Goal: Information Seeking & Learning: Learn about a topic

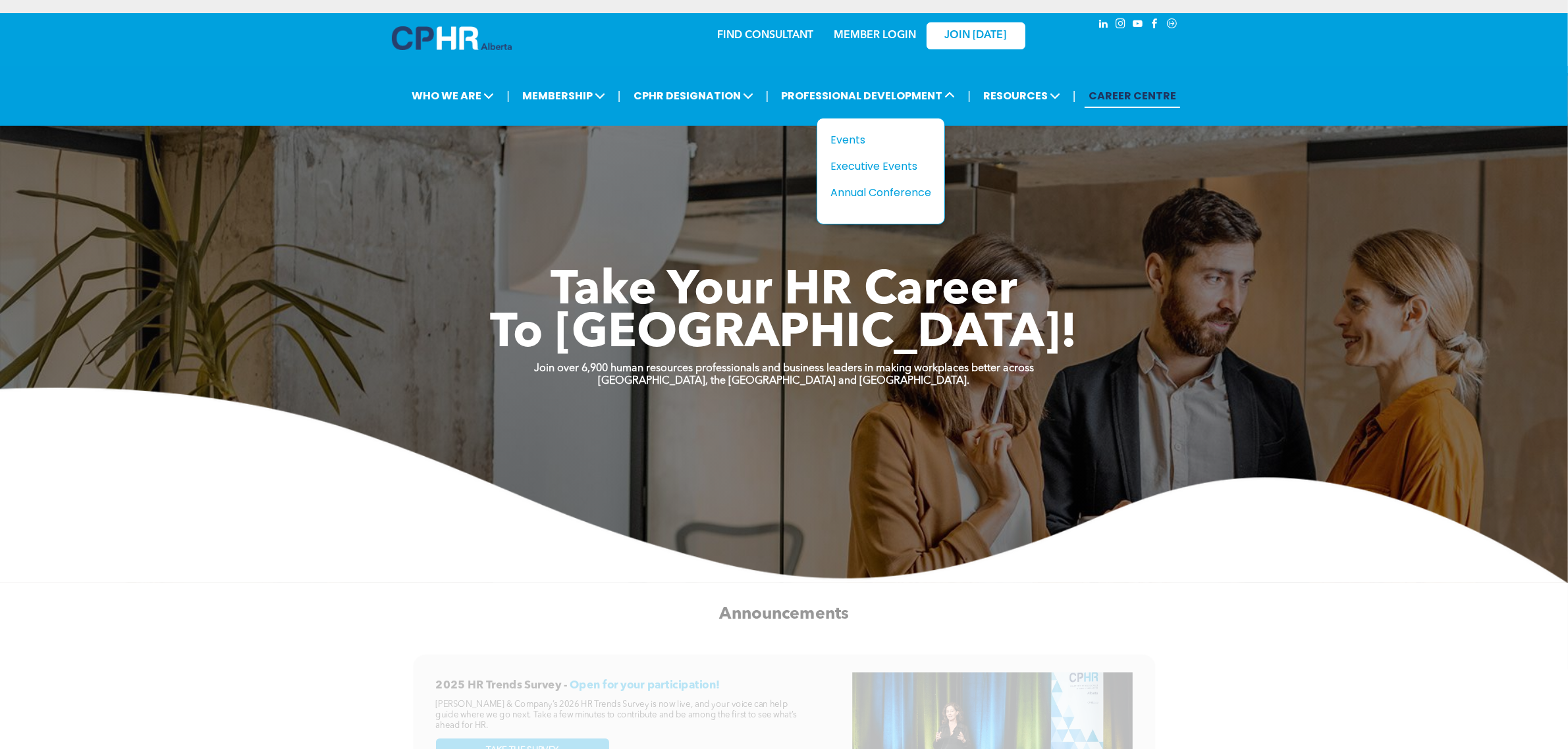
click at [879, 133] on div "Events" at bounding box center [876, 140] width 91 height 17
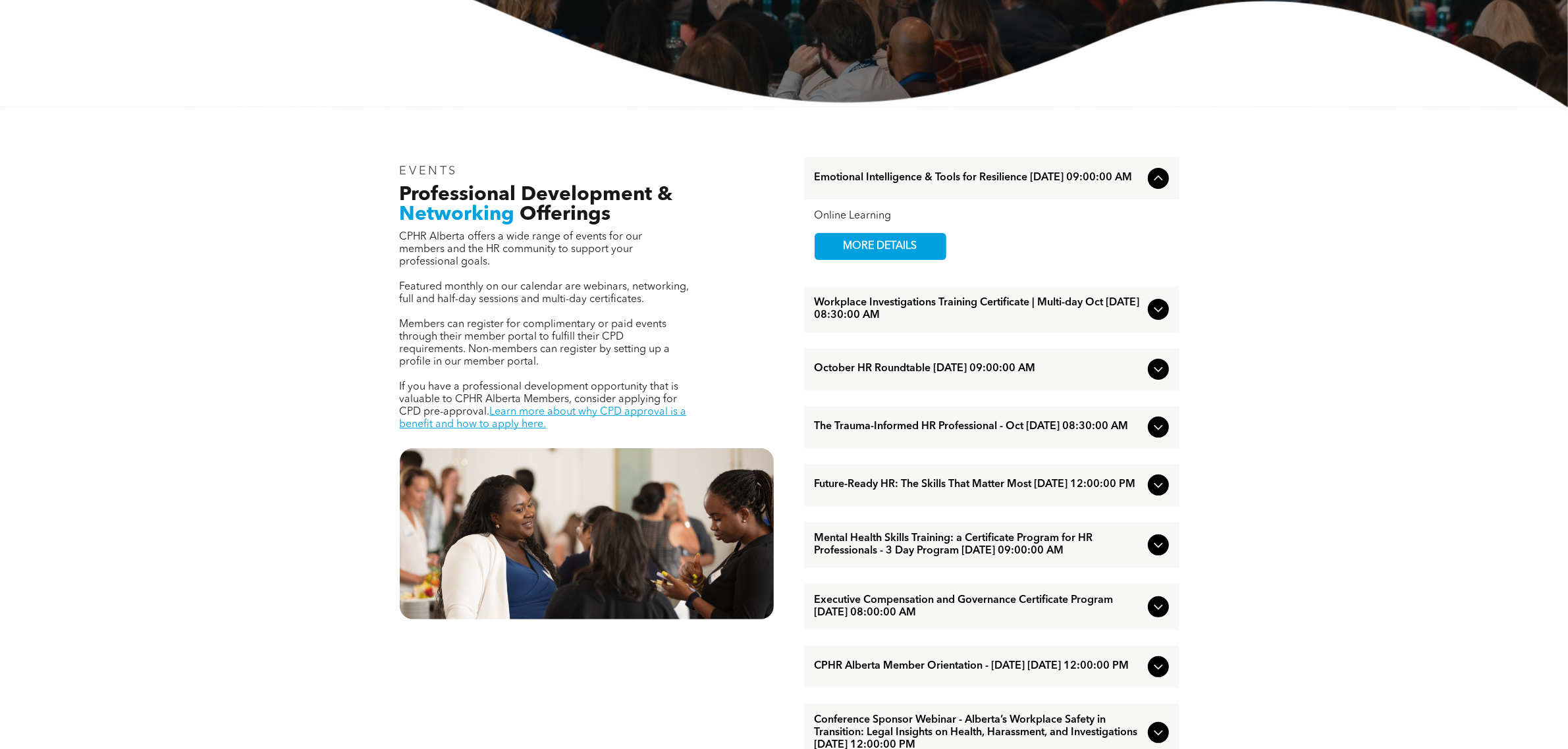
scroll to position [411, 0]
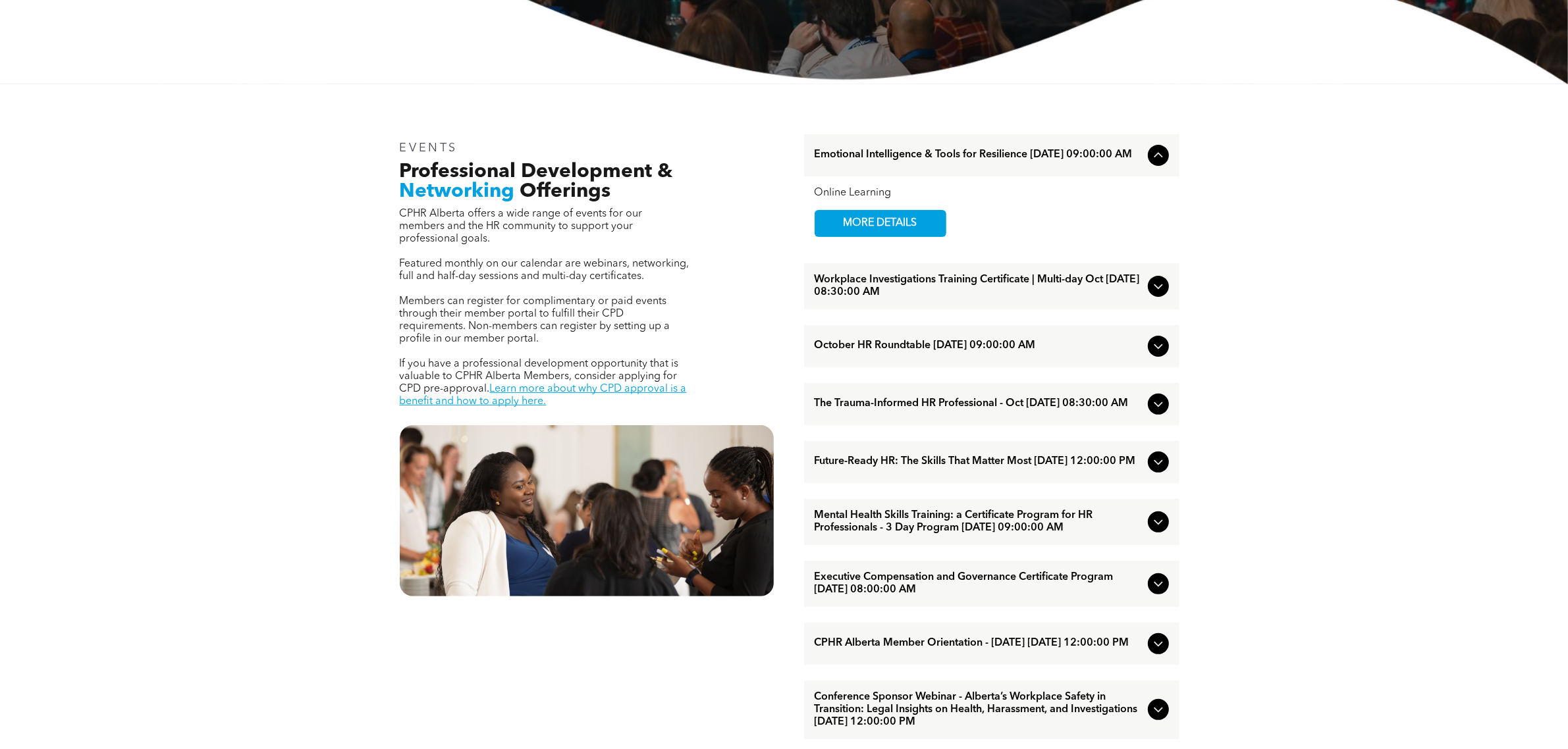
click at [1025, 713] on span "Conference Sponsor Webinar - Alberta’s Workplace Safety in Transition: Legal In…" at bounding box center [978, 710] width 328 height 38
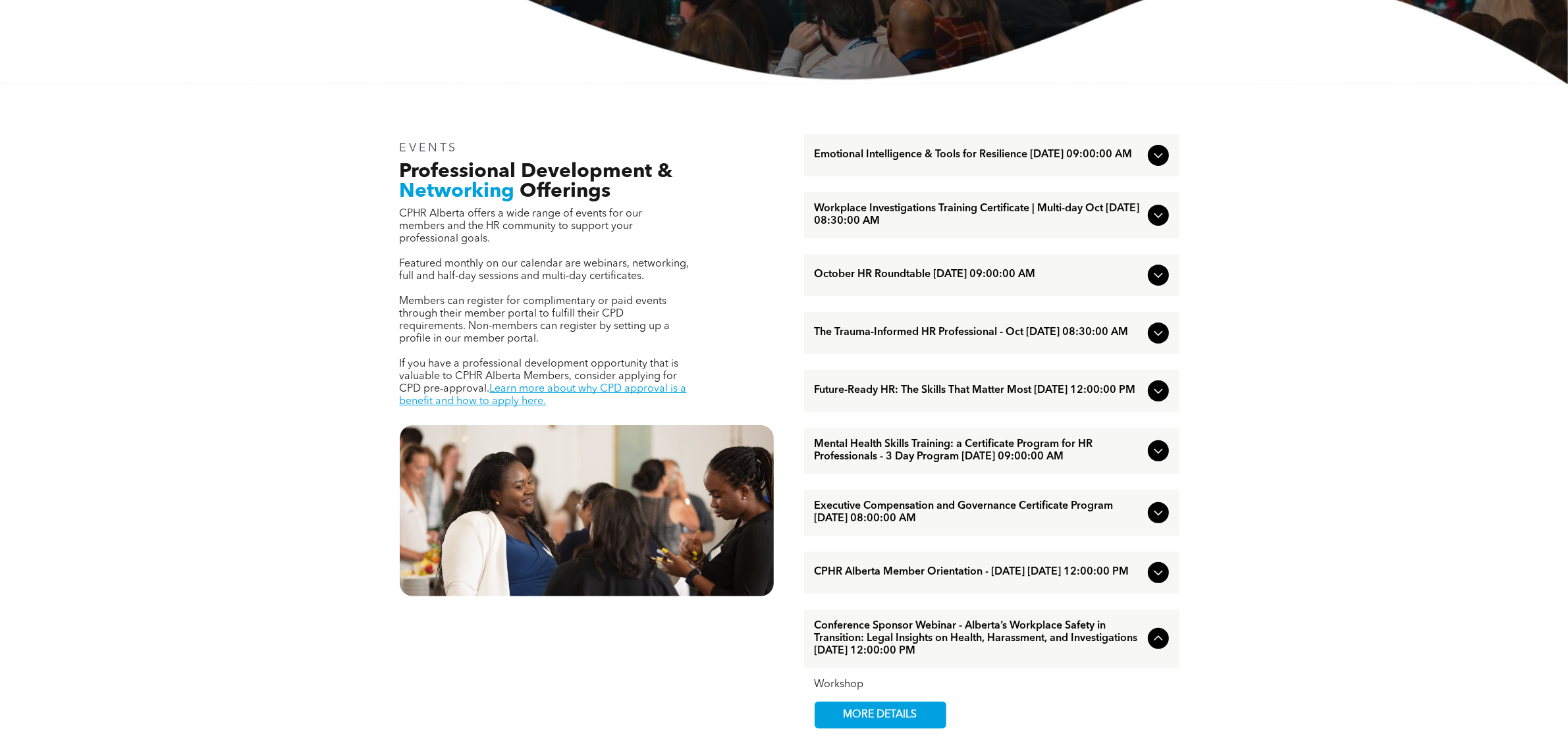
click at [950, 640] on span "Conference Sponsor Webinar - Alberta’s Workplace Safety in Transition: Legal In…" at bounding box center [978, 639] width 328 height 38
click at [956, 646] on span "Conference Sponsor Webinar - Alberta’s Workplace Safety in Transition: Legal In…" at bounding box center [978, 639] width 328 height 38
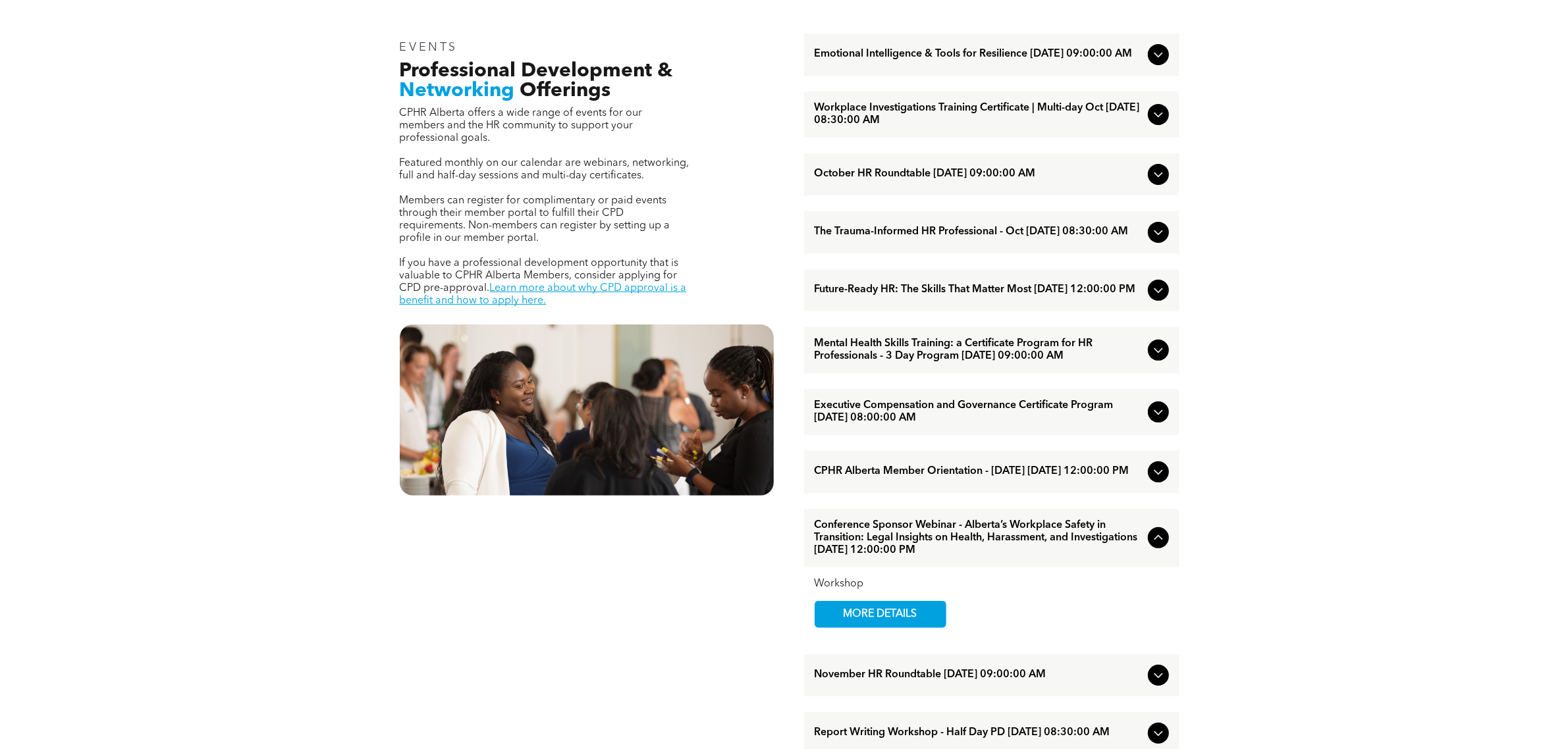
scroll to position [741, 0]
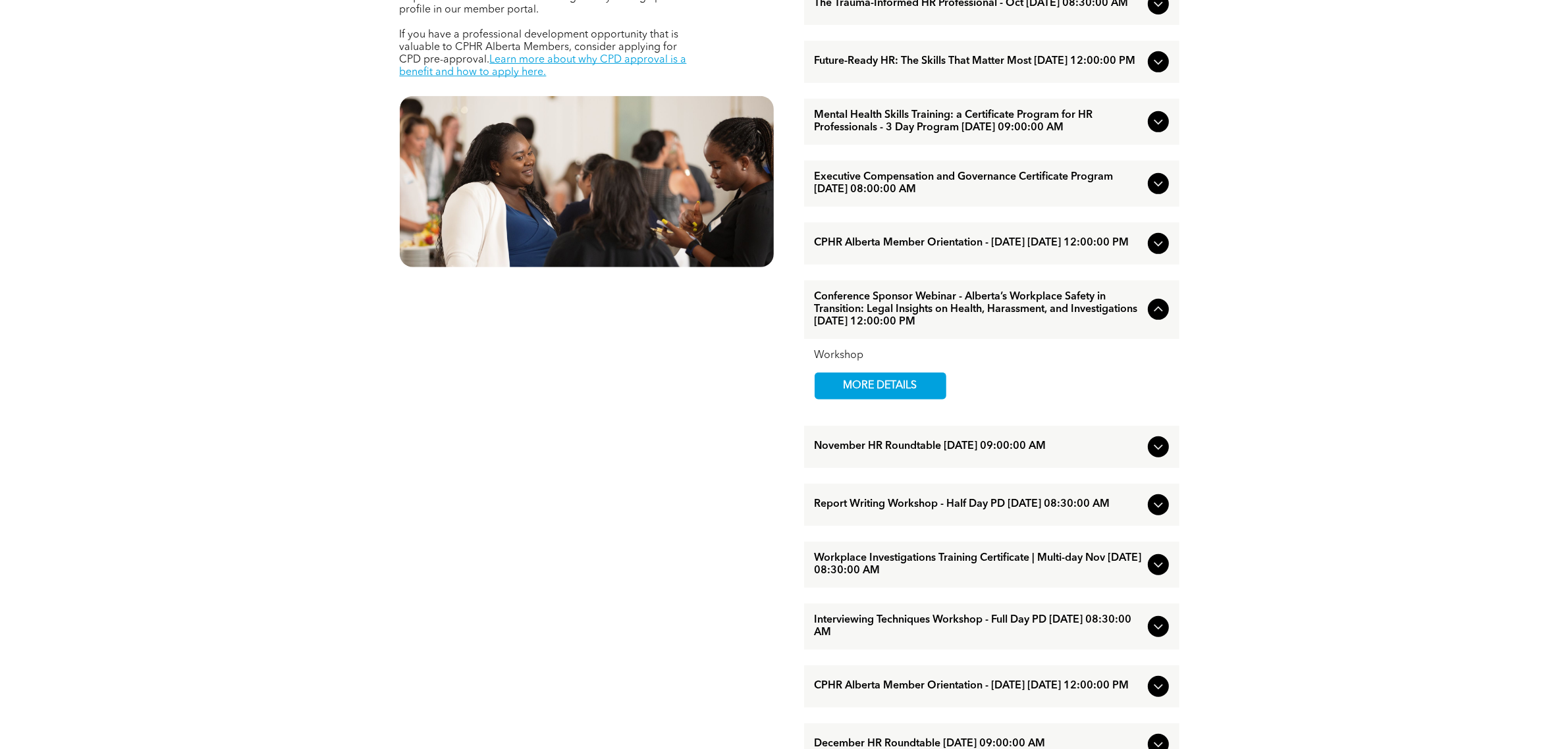
click at [925, 399] on span "MORE DETAILS" at bounding box center [880, 387] width 104 height 26
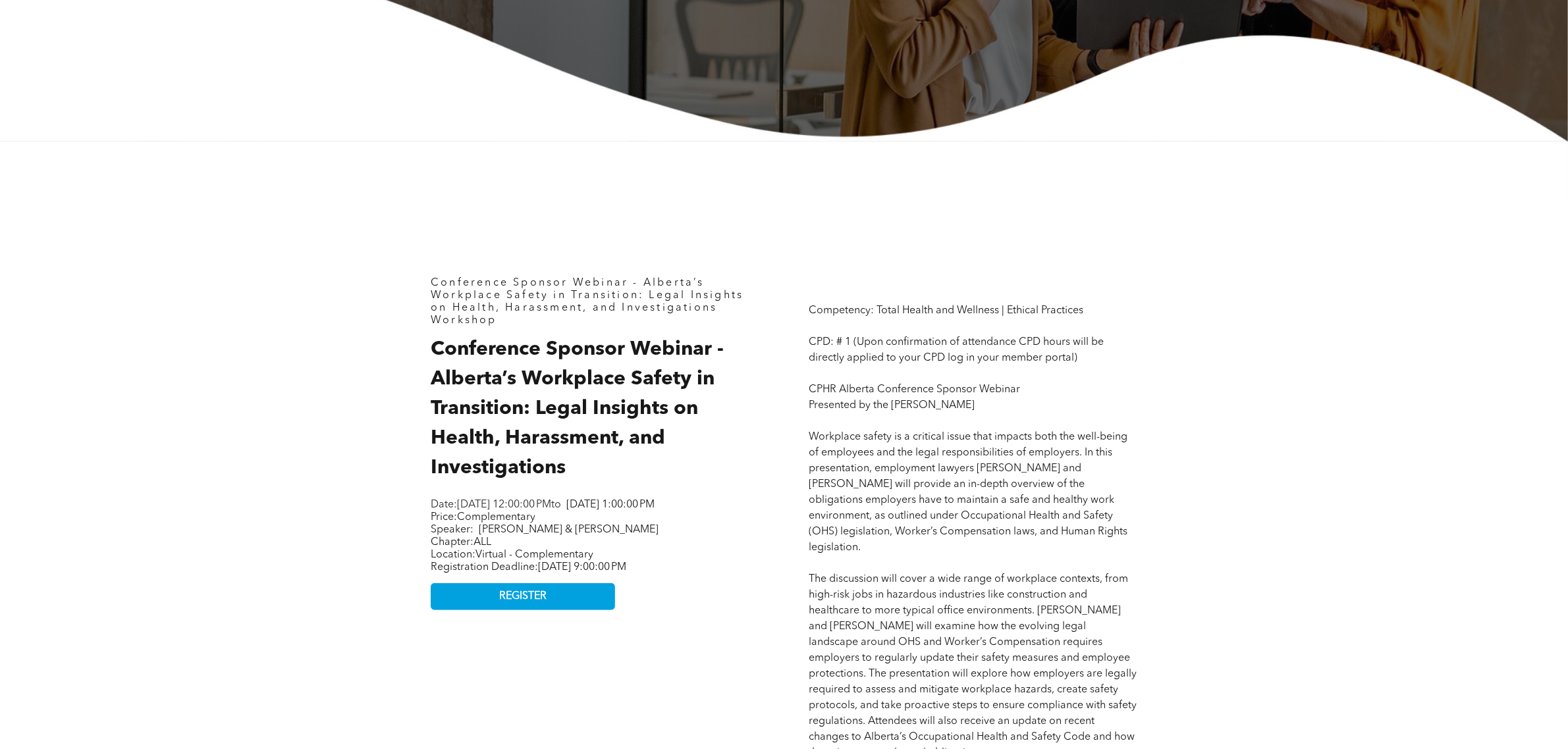
scroll to position [494, 0]
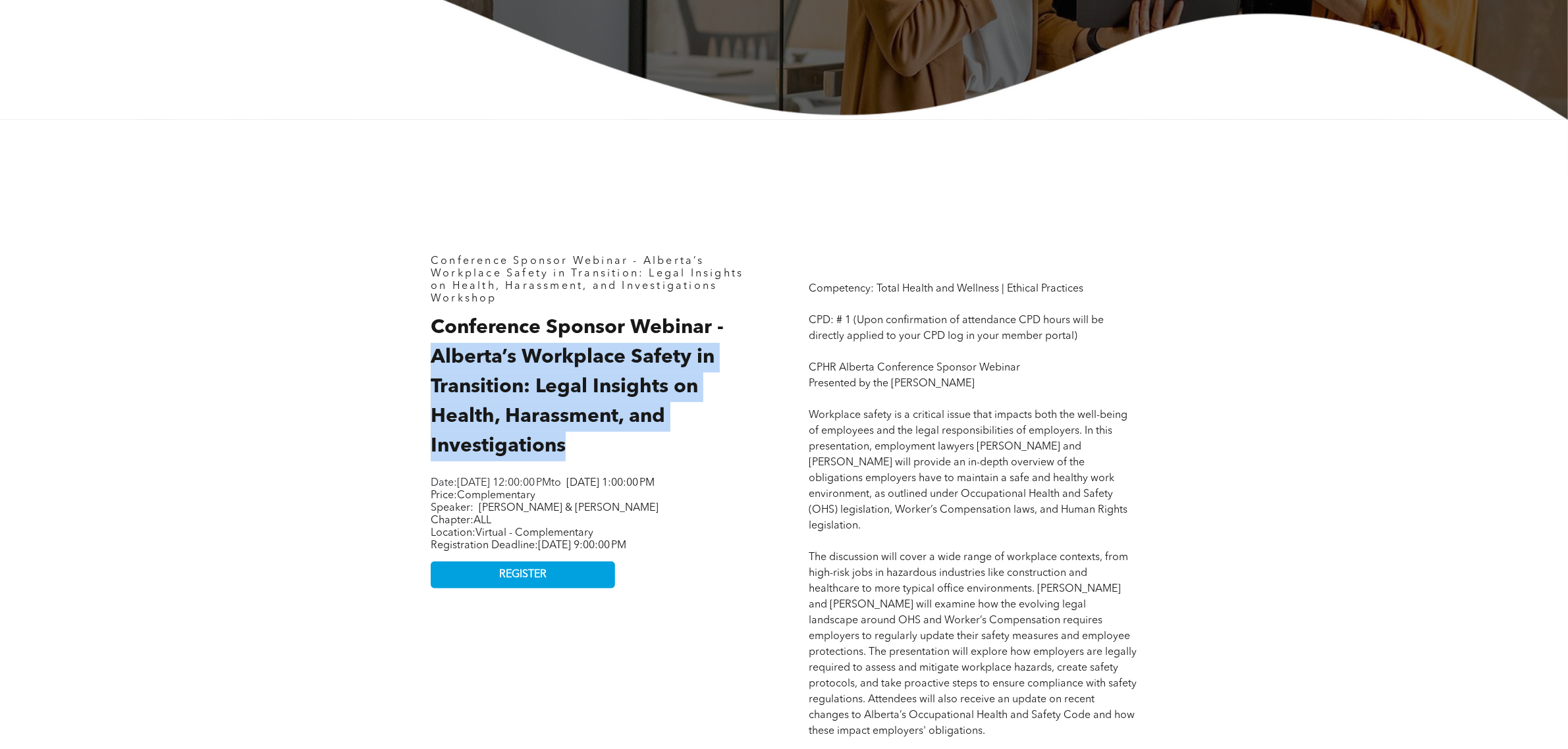
drag, startPoint x: 561, startPoint y: 447, endPoint x: 376, endPoint y: 366, distance: 202.0
copy span "Alberta’s Workplace Safety in Transition: Legal Insights on Health, Harassment,…"
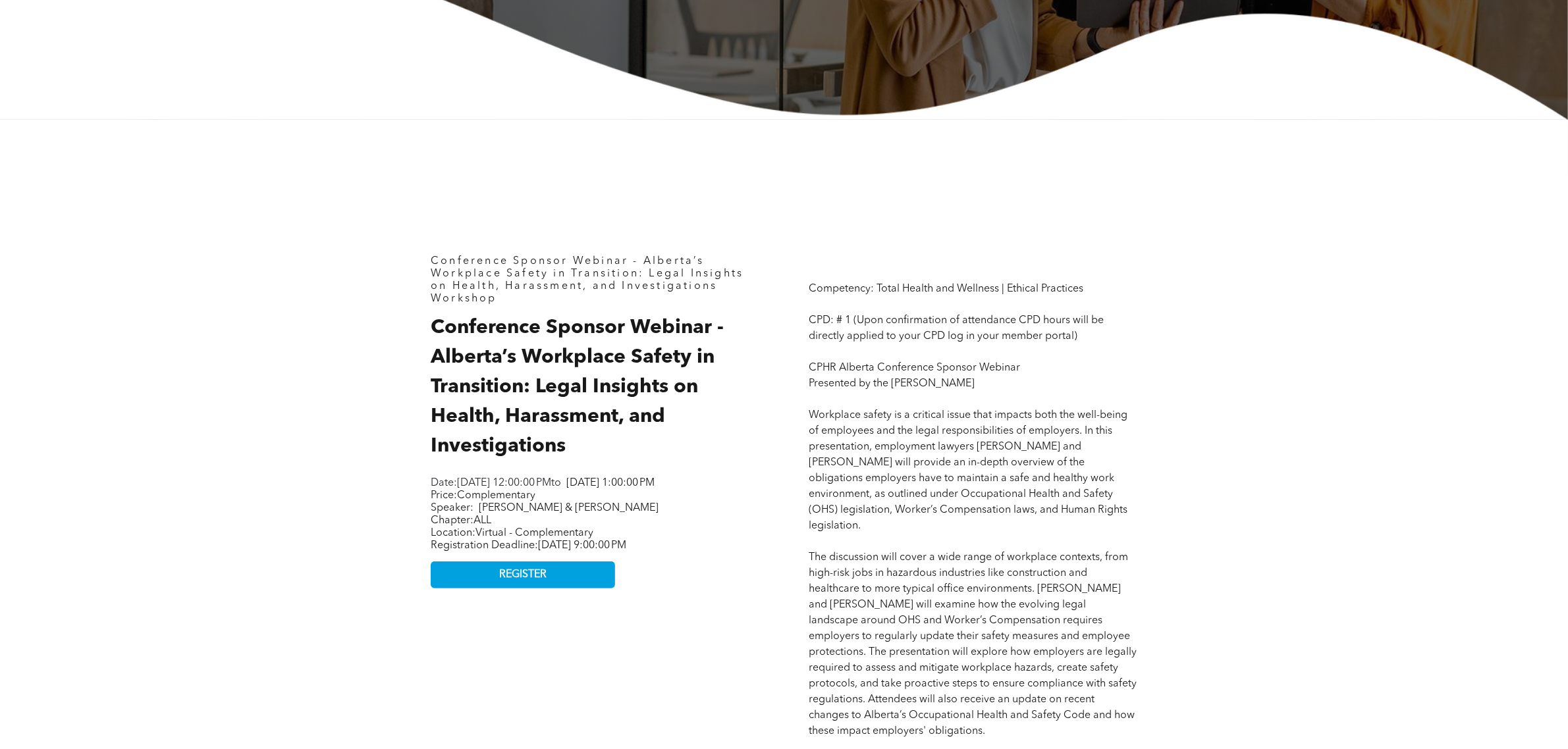
drag, startPoint x: 647, startPoint y: 518, endPoint x: 482, endPoint y: 518, distance: 165.0
click at [482, 515] on p "Price: Complementary Speaker: Lauren Barteluk & Kate Perala" at bounding box center [594, 502] width 328 height 25
copy span "Lauren Barteluk & Kate Perala"
